Goal: Navigation & Orientation: Find specific page/section

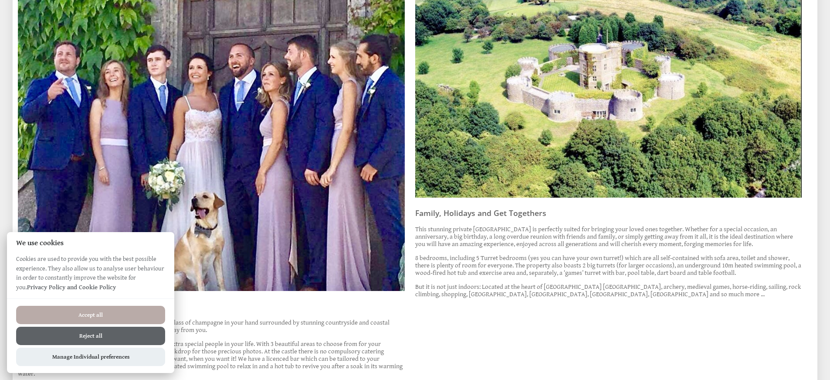
scroll to position [494, 0]
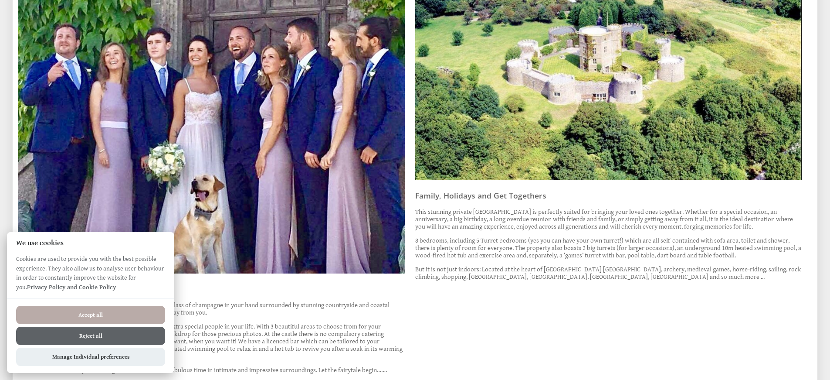
click at [116, 333] on button "Reject all" at bounding box center [90, 335] width 149 height 18
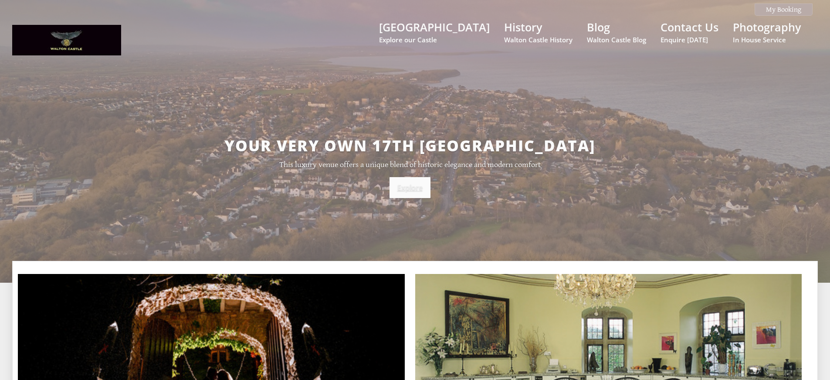
click at [406, 185] on link "Explore" at bounding box center [410, 187] width 41 height 21
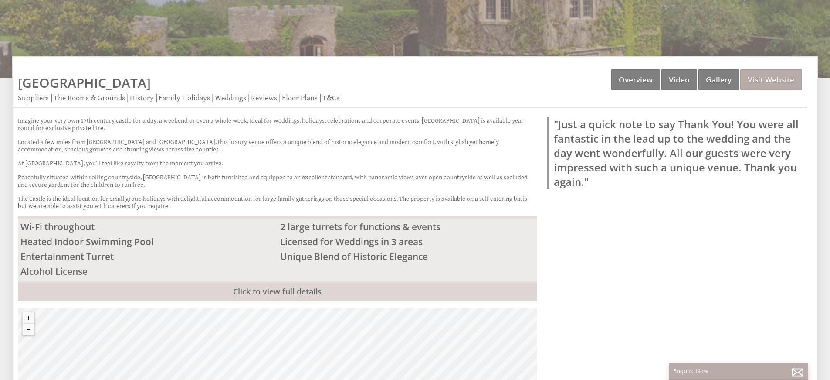
scroll to position [21, 0]
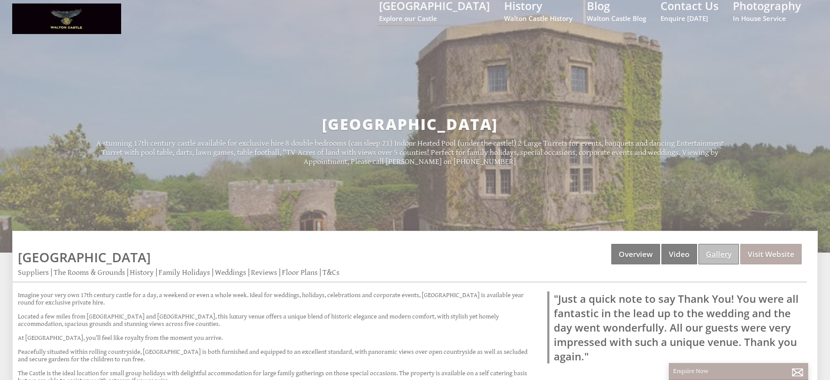
click at [723, 251] on link "Gallery" at bounding box center [719, 254] width 41 height 20
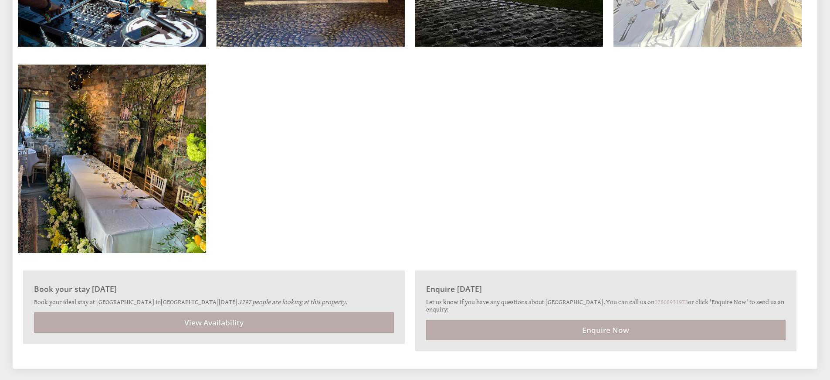
scroll to position [6217, 0]
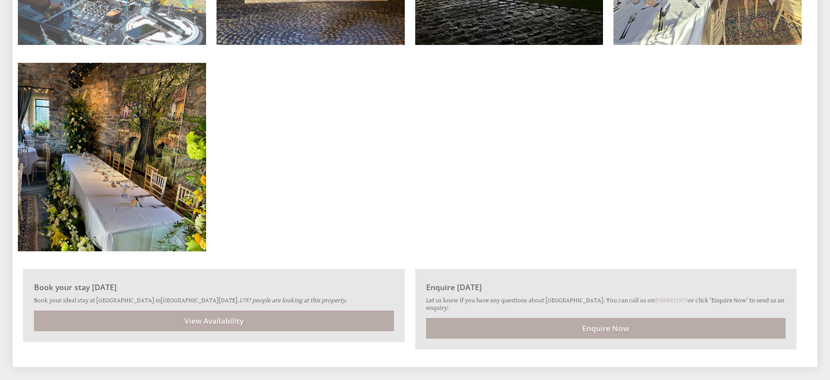
scroll to position [21, 0]
